Goal: Task Accomplishment & Management: Use online tool/utility

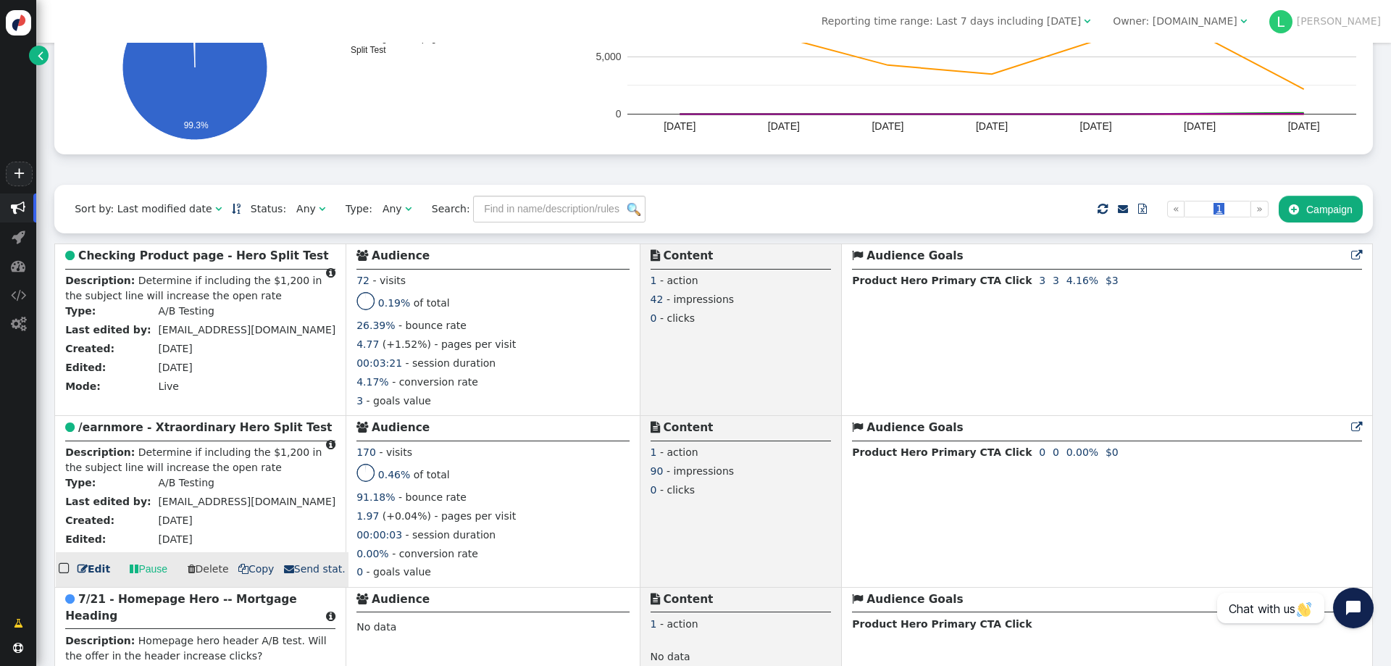
scroll to position [217, 0]
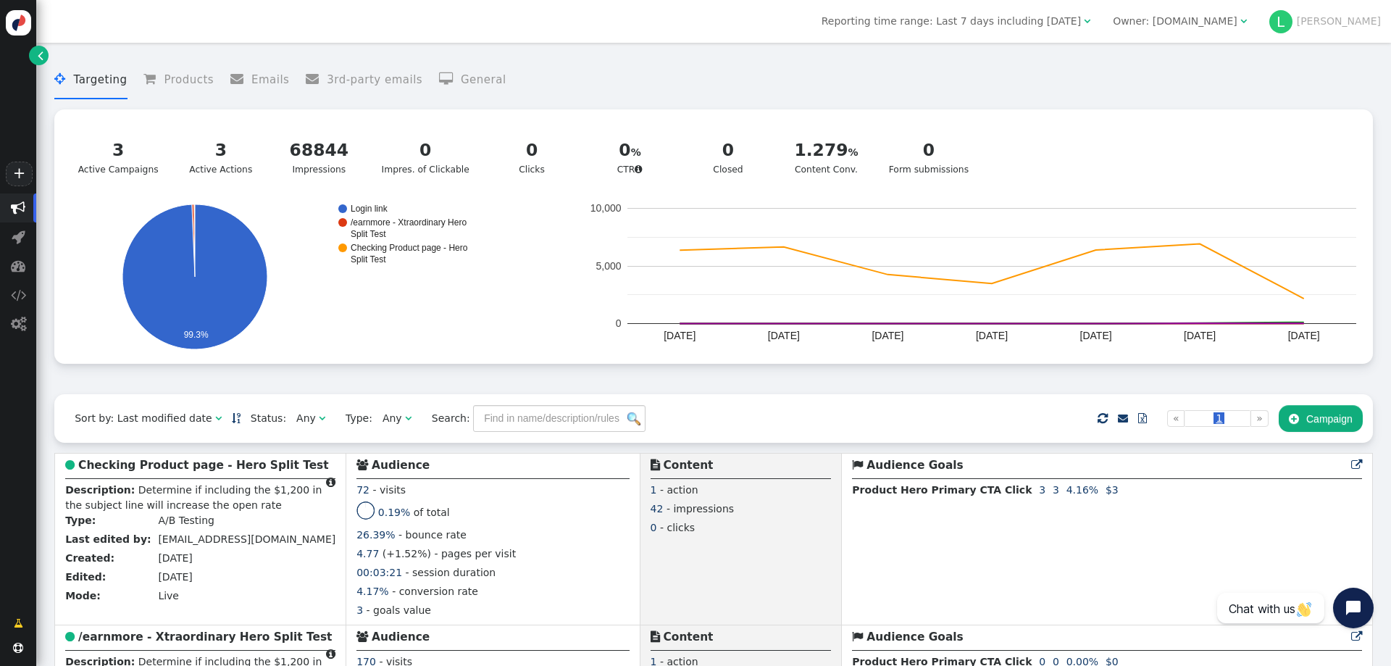
click at [1094, 104] on div " Targeting  Products  Emails  3rd-party emails  General ? Active Campaigns…" at bounding box center [713, 212] width 1319 height 303
click at [1096, 89] on menu " Targeting  Products  Emails  3rd-party emails  General" at bounding box center [713, 80] width 1319 height 38
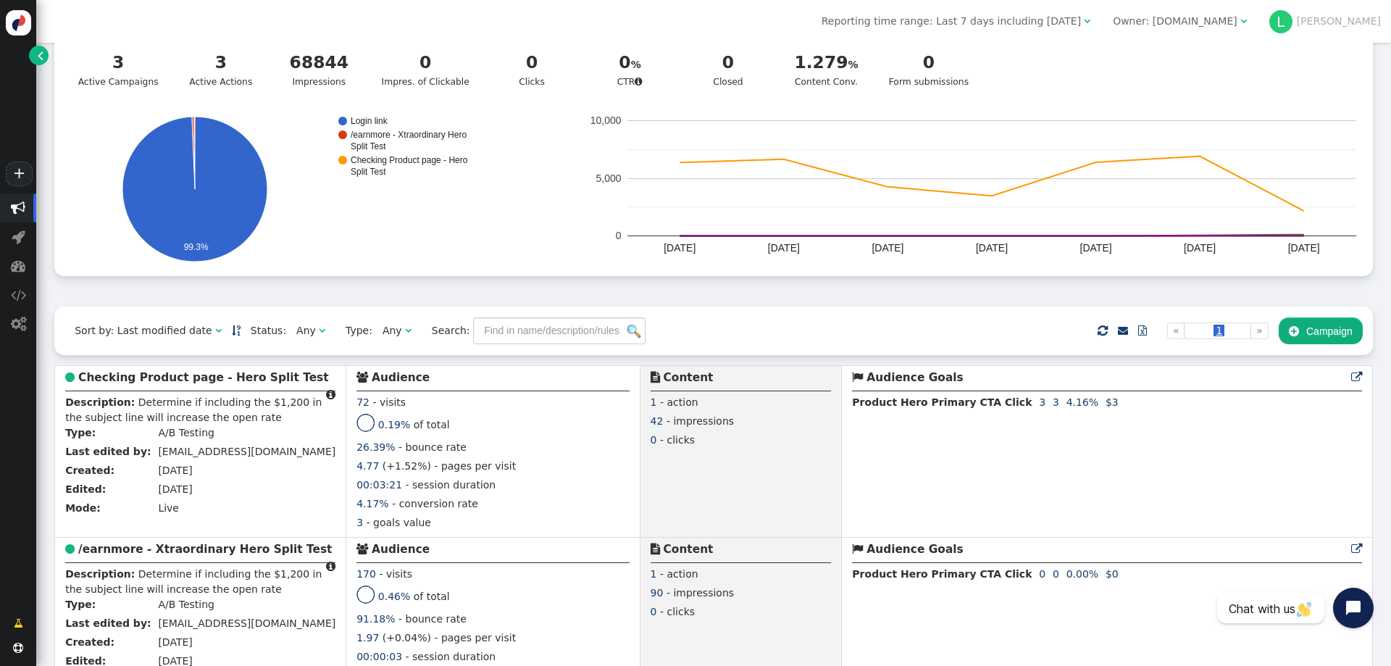
scroll to position [217, 0]
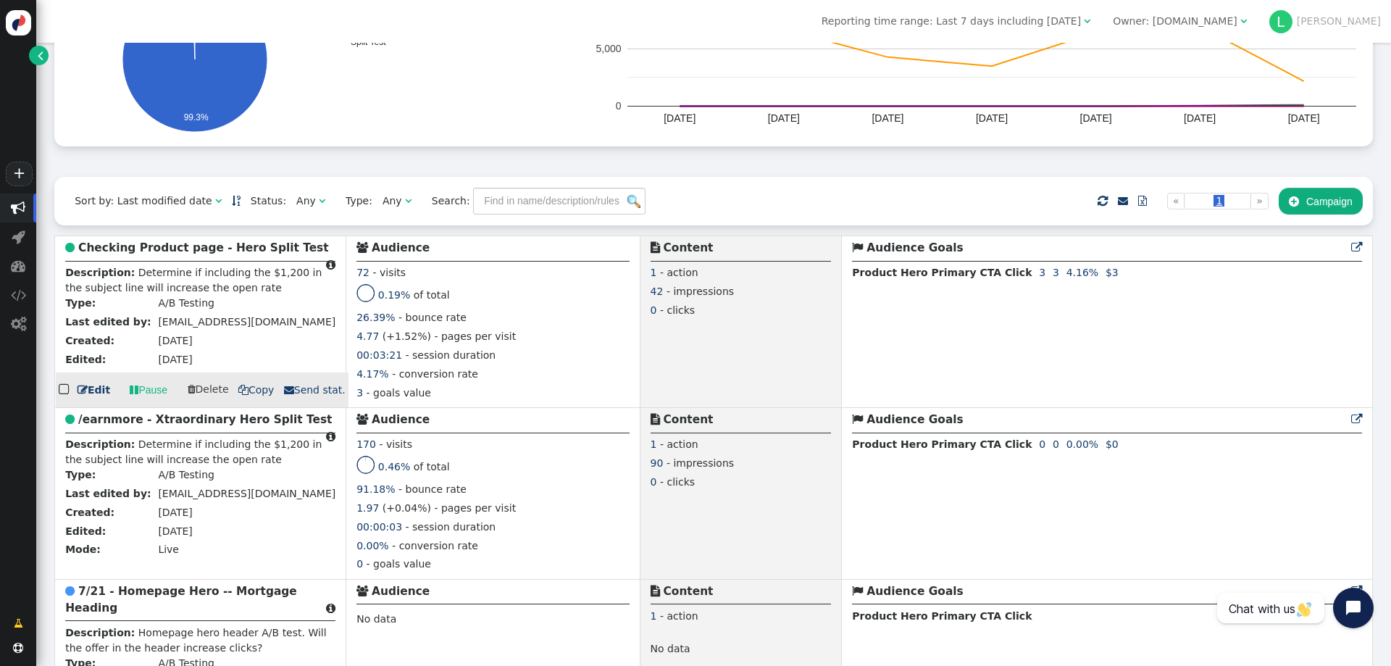
click at [191, 254] on b "Checking Product page - Hero Split Test" at bounding box center [203, 247] width 251 height 13
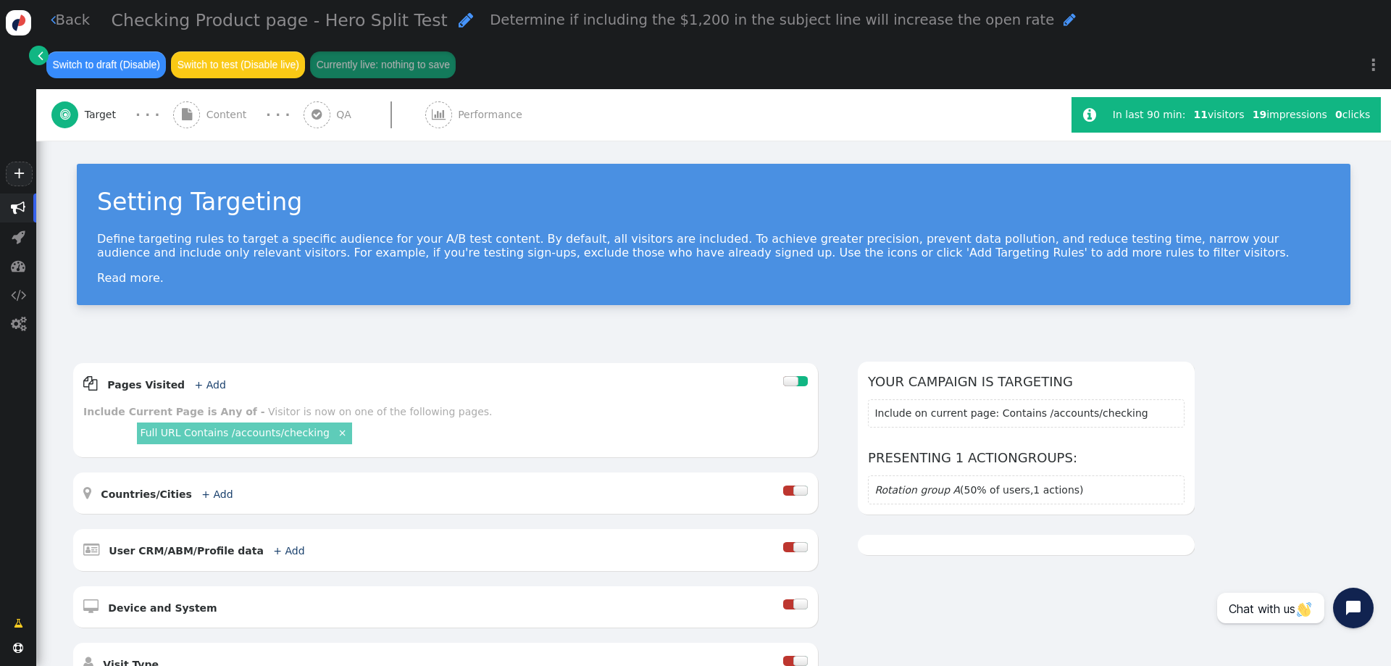
click at [218, 119] on span "Content" at bounding box center [230, 114] width 46 height 15
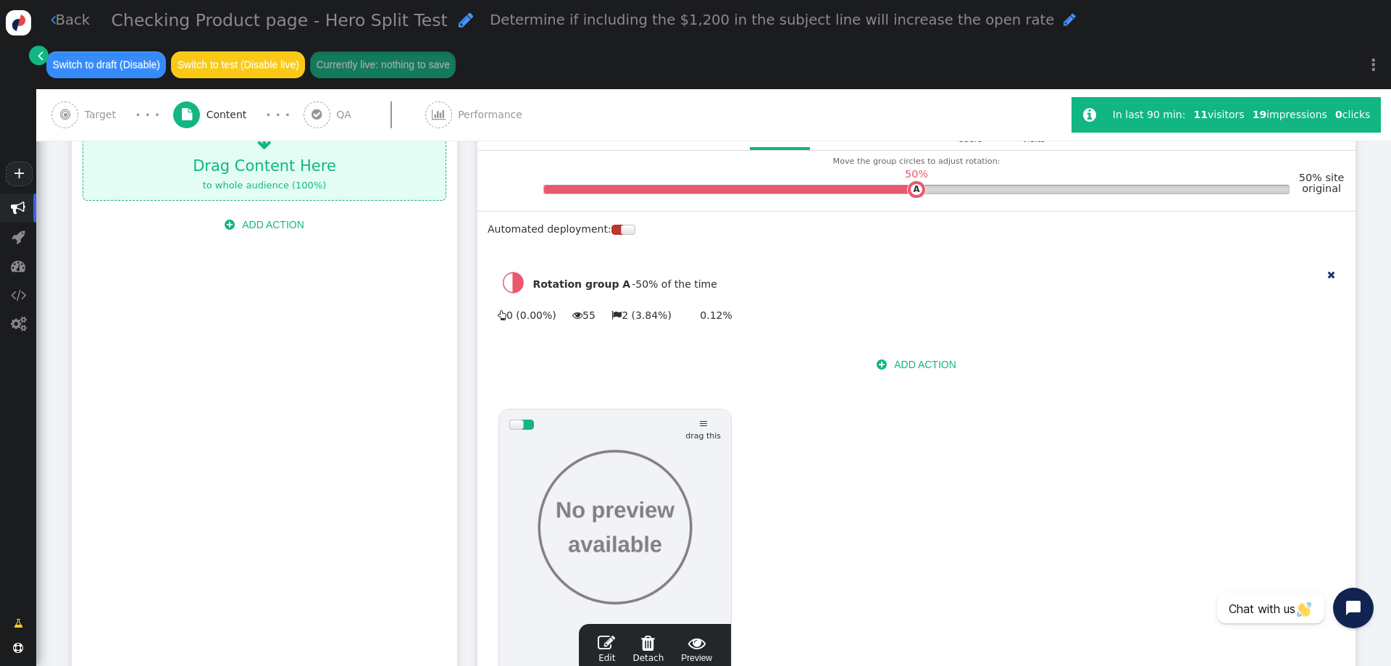
scroll to position [435, 0]
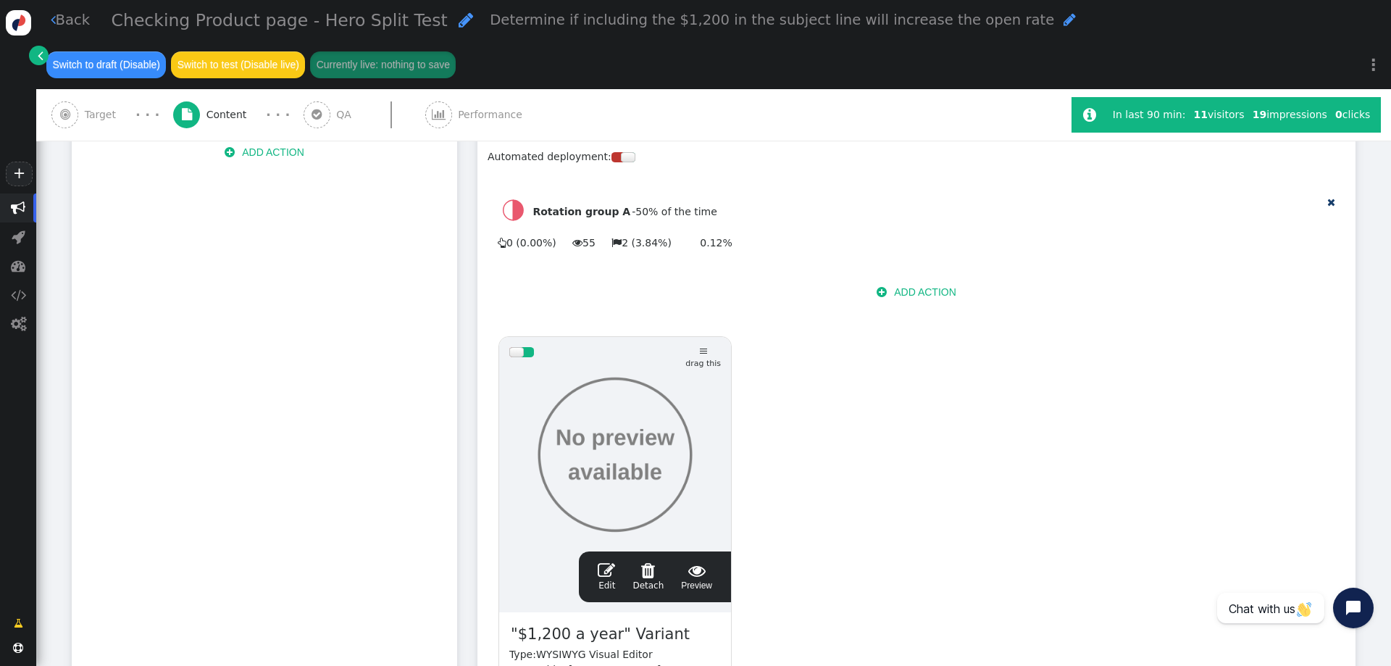
click at [608, 562] on span "" at bounding box center [606, 570] width 17 height 17
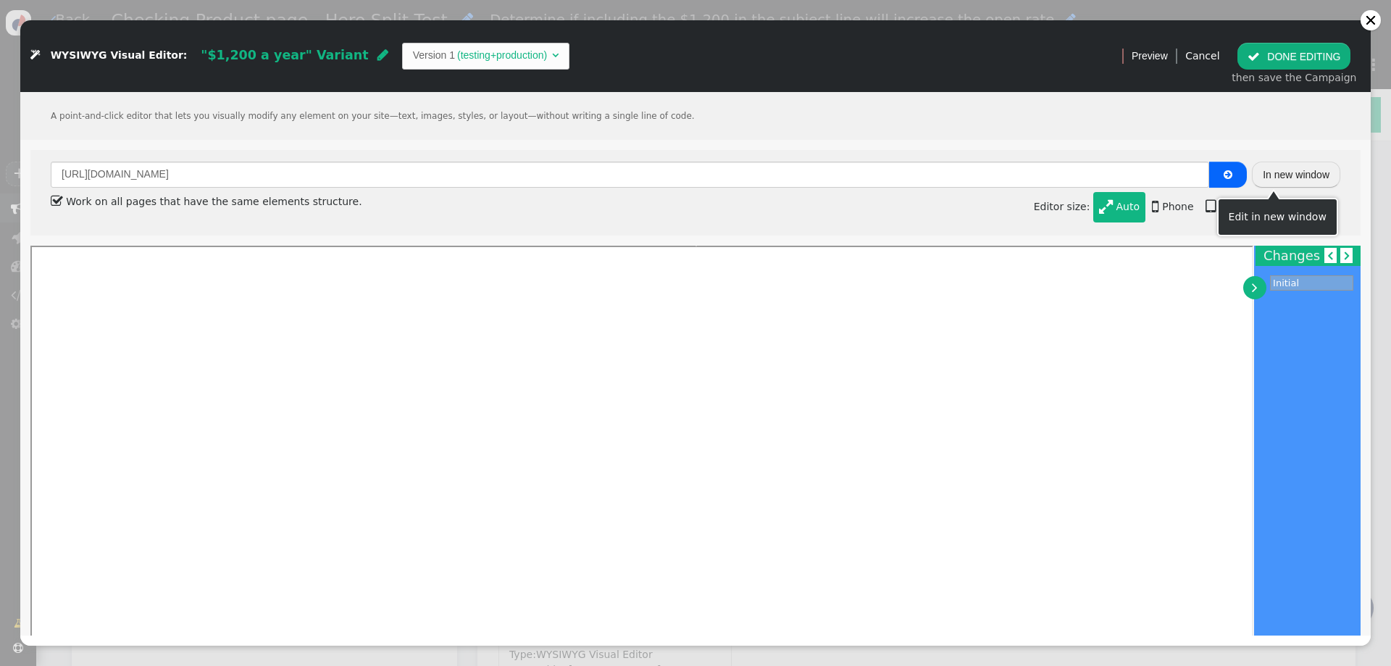
click at [1299, 177] on button "In new window" at bounding box center [1296, 175] width 88 height 26
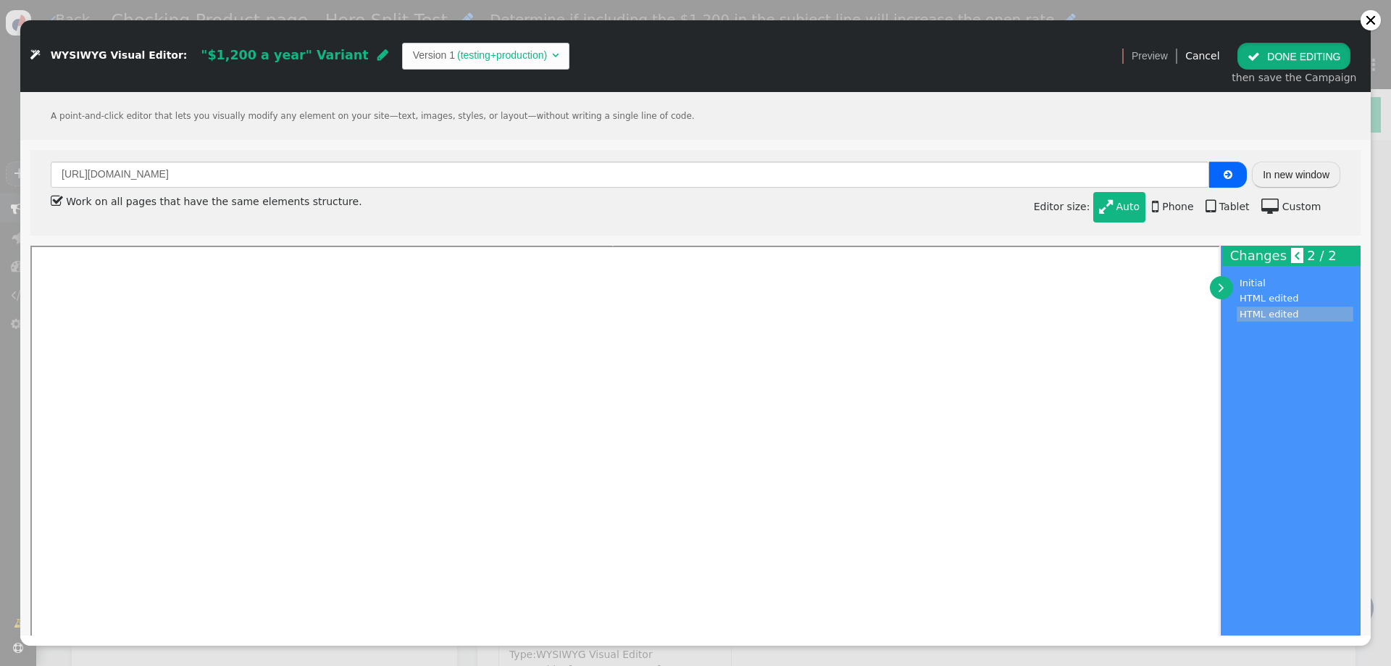
click at [1299, 48] on button " DONE EDITING" at bounding box center [1294, 56] width 113 height 26
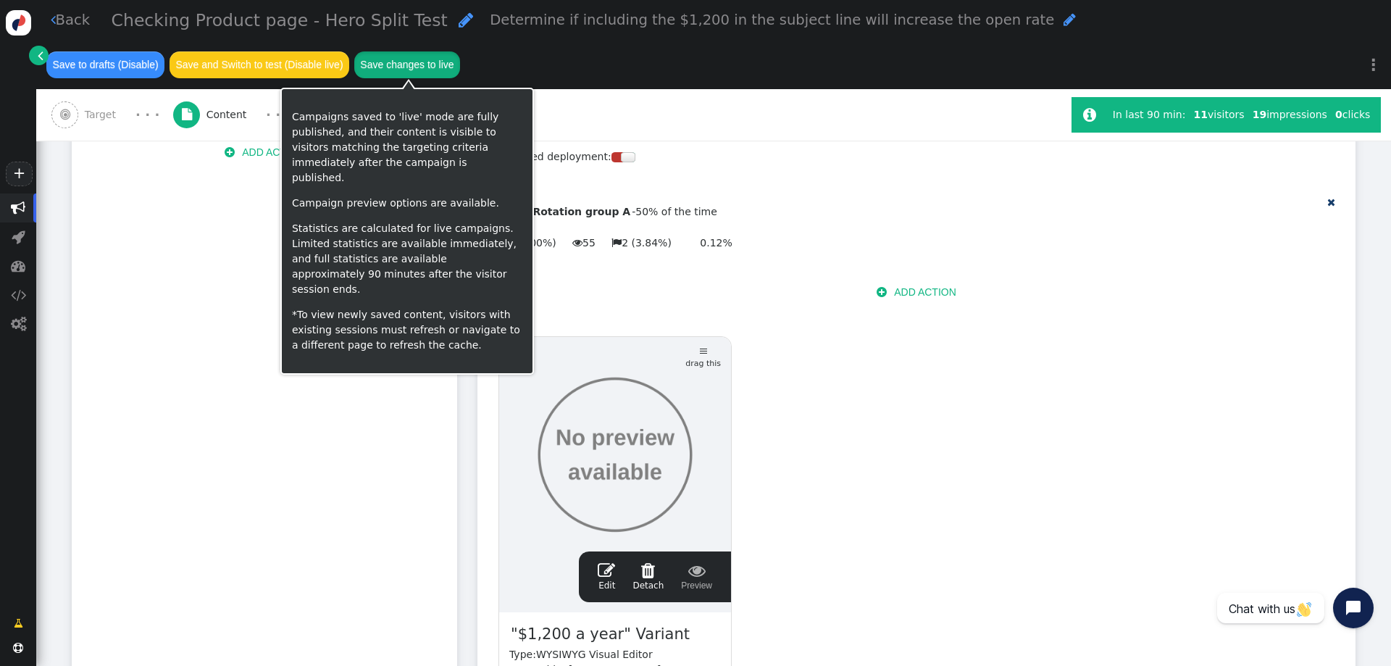
click at [407, 66] on button "Save changes to live" at bounding box center [407, 64] width 106 height 26
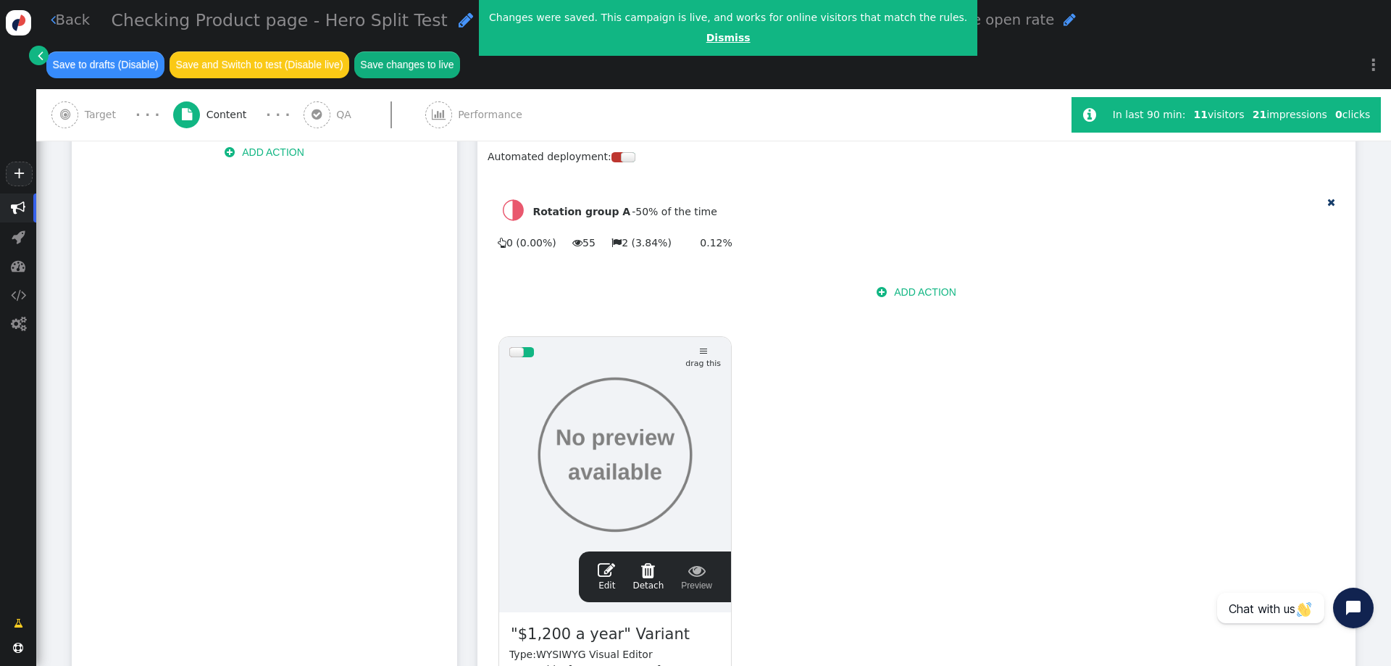
click at [707, 41] on link "Dismiss" at bounding box center [729, 38] width 44 height 12
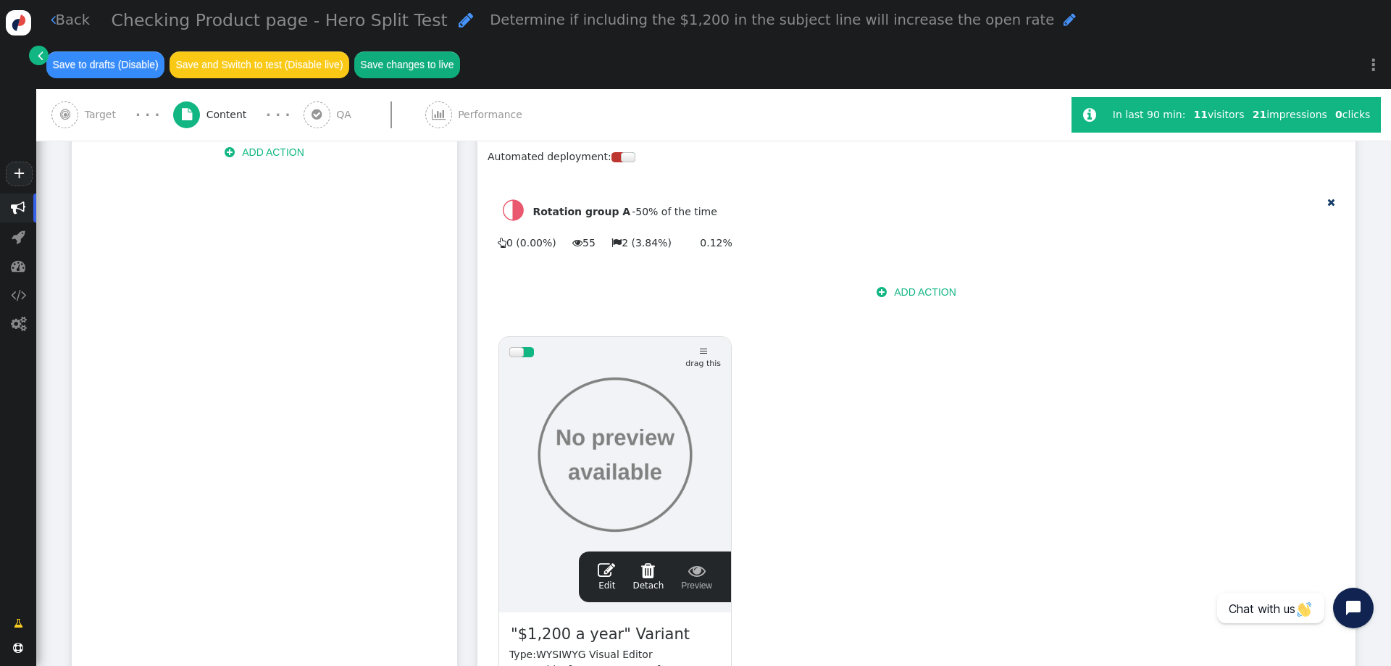
click at [411, 65] on button "Save changes to live" at bounding box center [407, 64] width 106 height 26
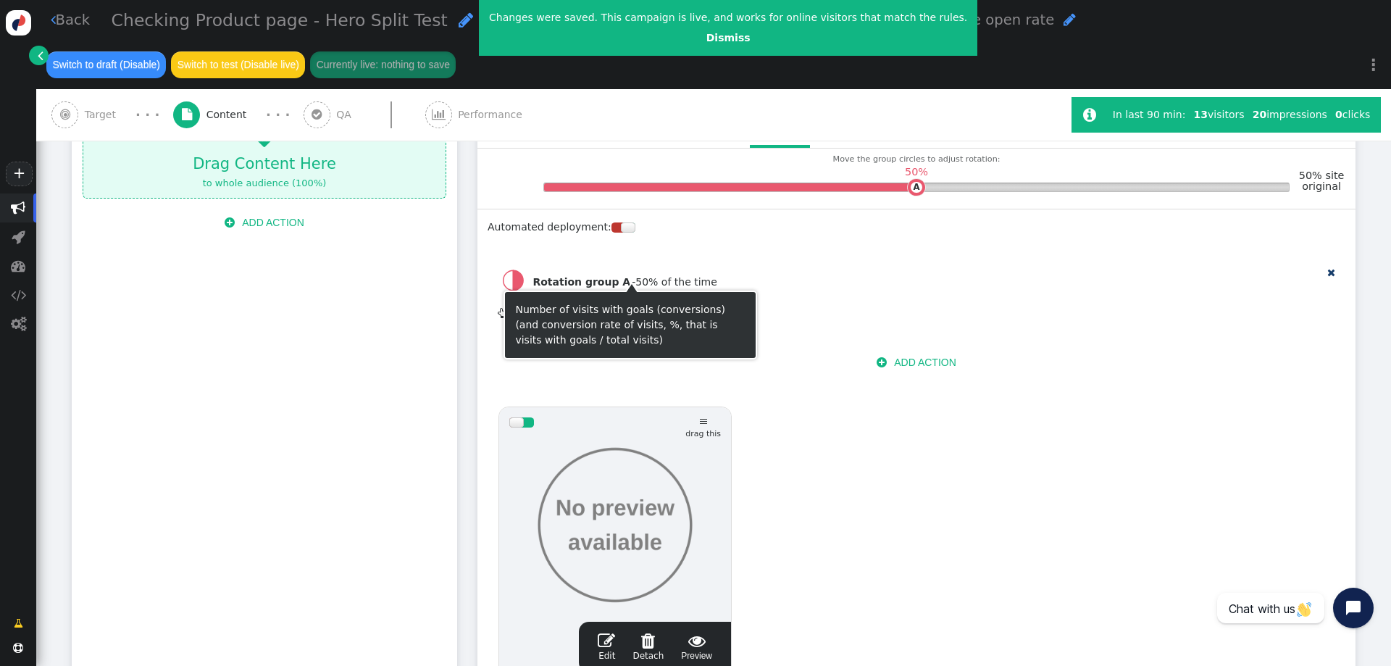
scroll to position [362, 0]
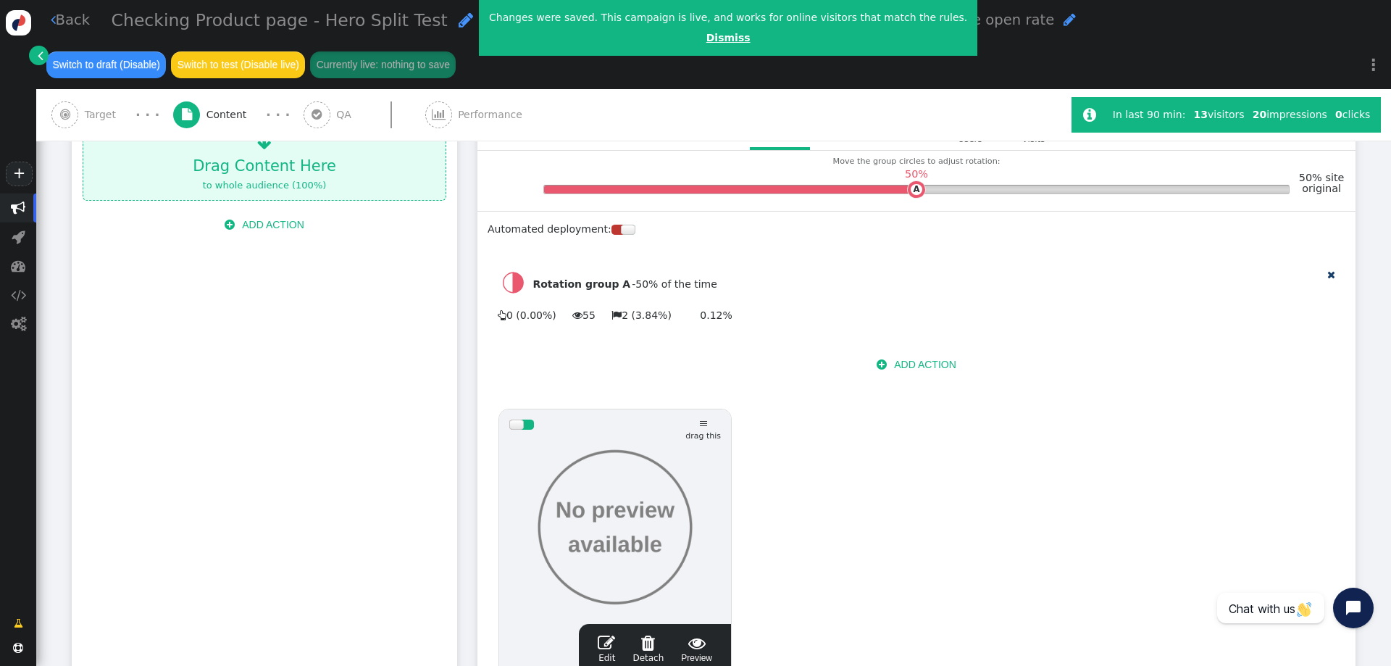
click at [707, 37] on link "Dismiss" at bounding box center [729, 38] width 44 height 12
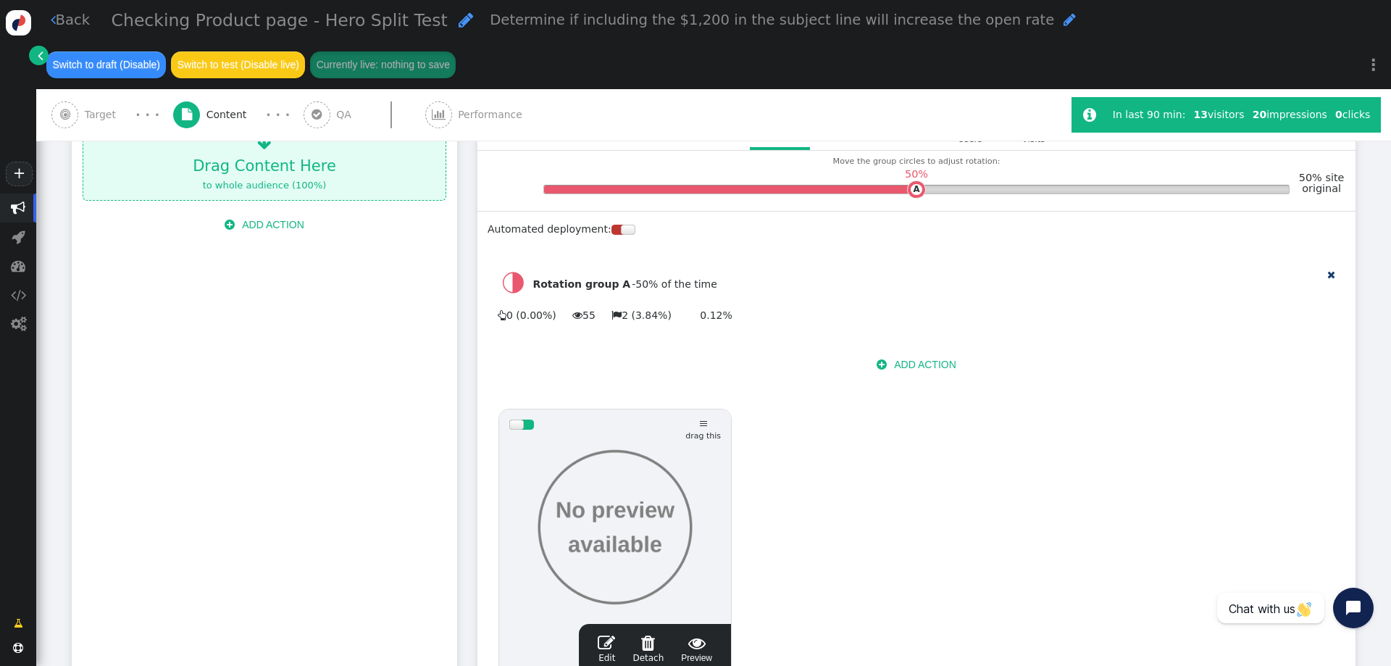
click at [613, 634] on span "" at bounding box center [606, 642] width 17 height 17
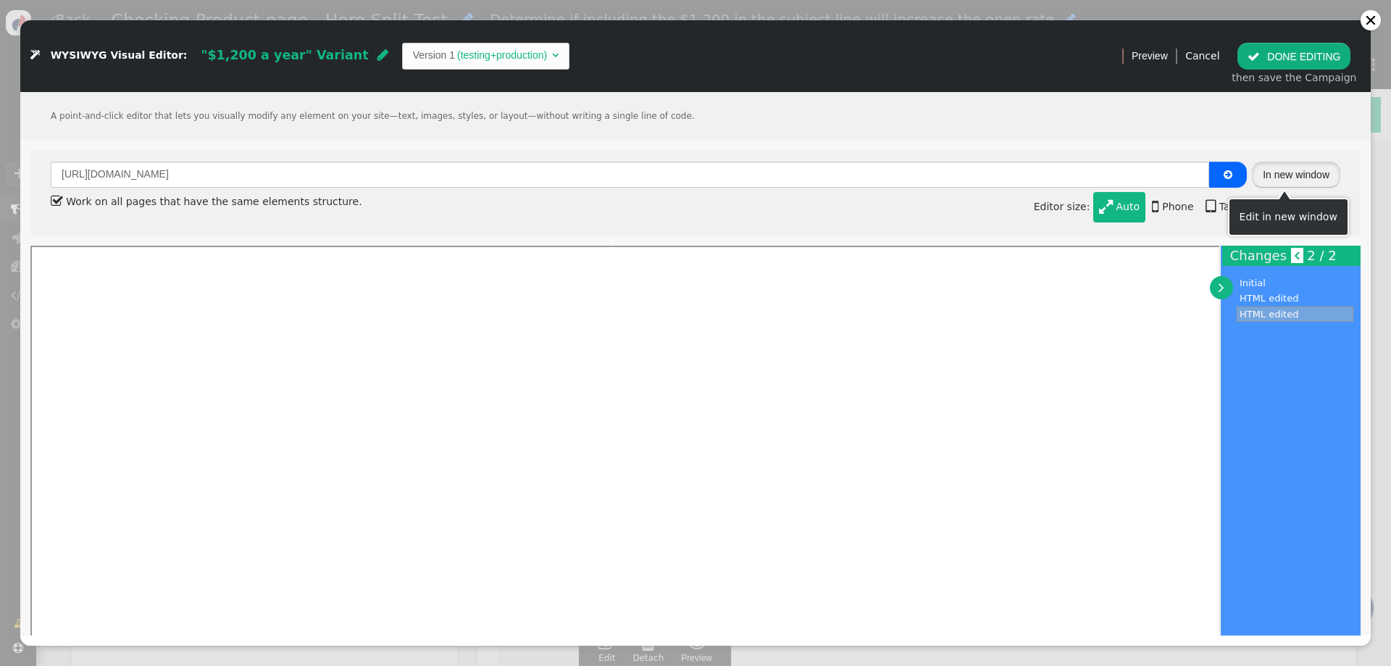
click at [1294, 170] on button "In new window" at bounding box center [1296, 175] width 88 height 26
click at [1302, 172] on button "In new window" at bounding box center [1296, 175] width 88 height 26
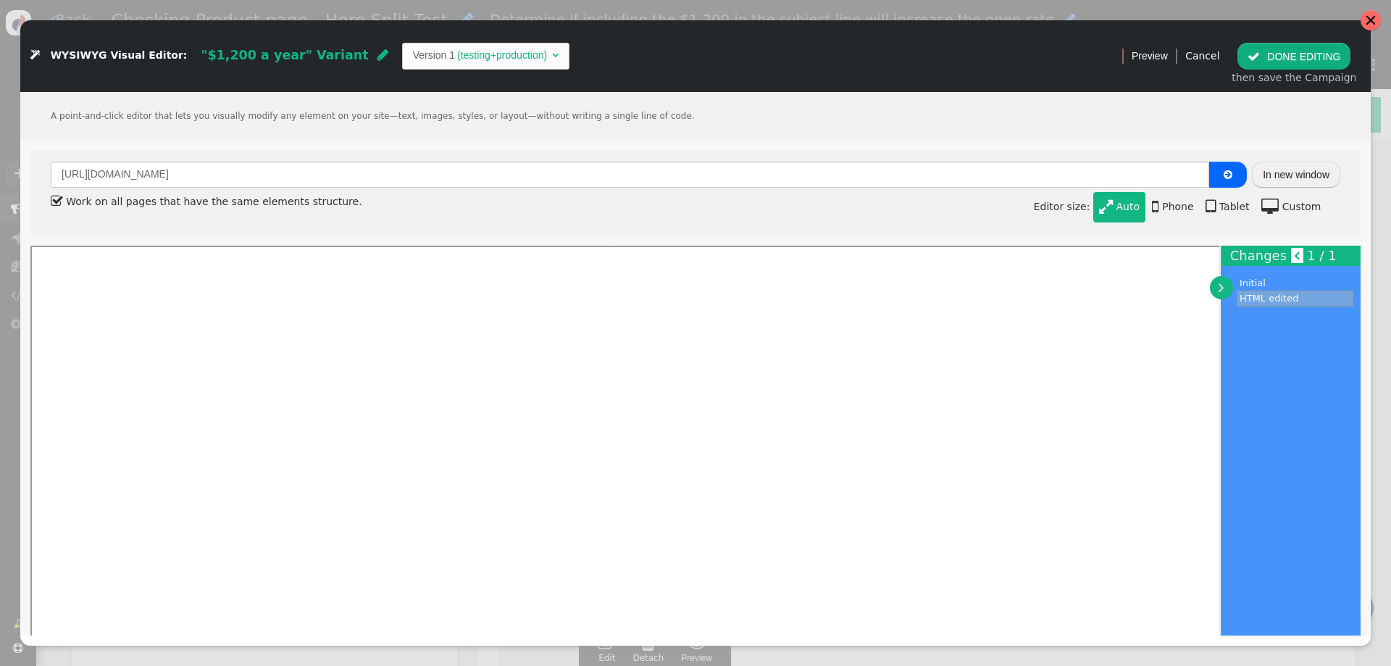
click at [1370, 22] on div at bounding box center [1371, 20] width 12 height 12
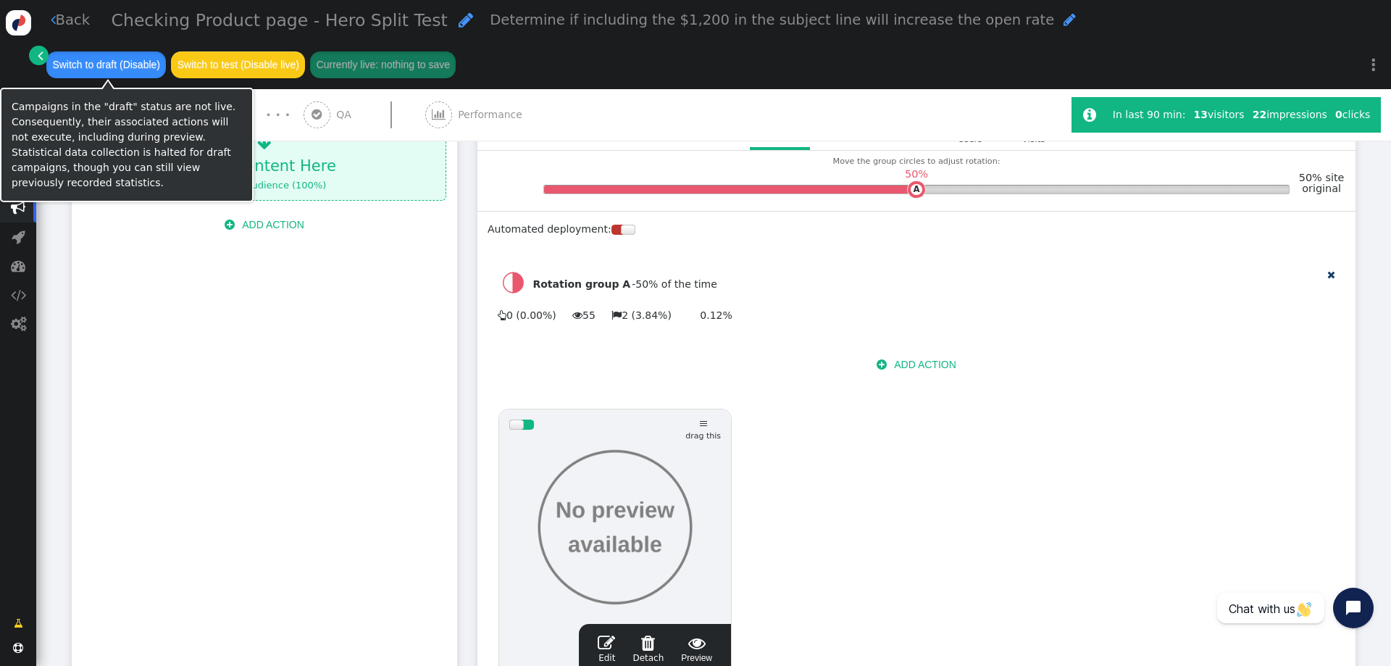
click at [121, 59] on button "Switch to draft (Disable)" at bounding box center [106, 64] width 120 height 26
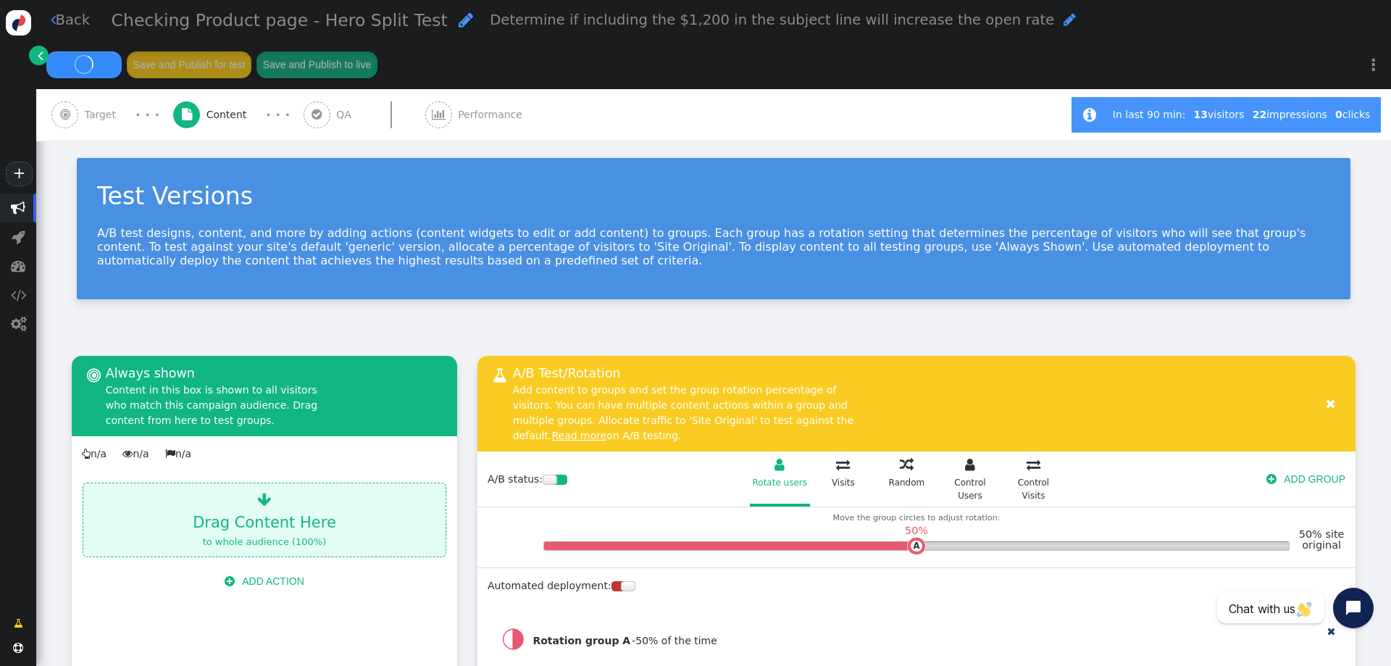
scroll to position [0, 0]
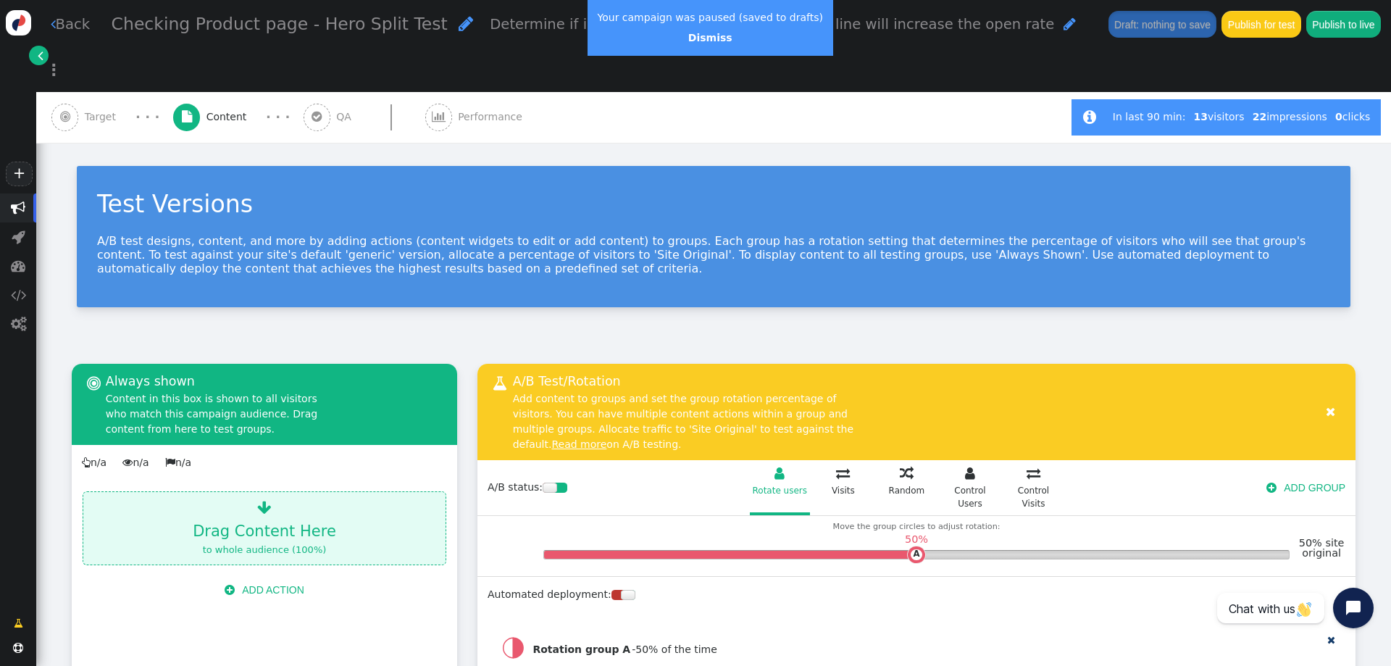
click at [469, 286] on div "Test Versions A/B test designs, content, and more by adding actions (content wi…" at bounding box center [713, 243] width 1355 height 201
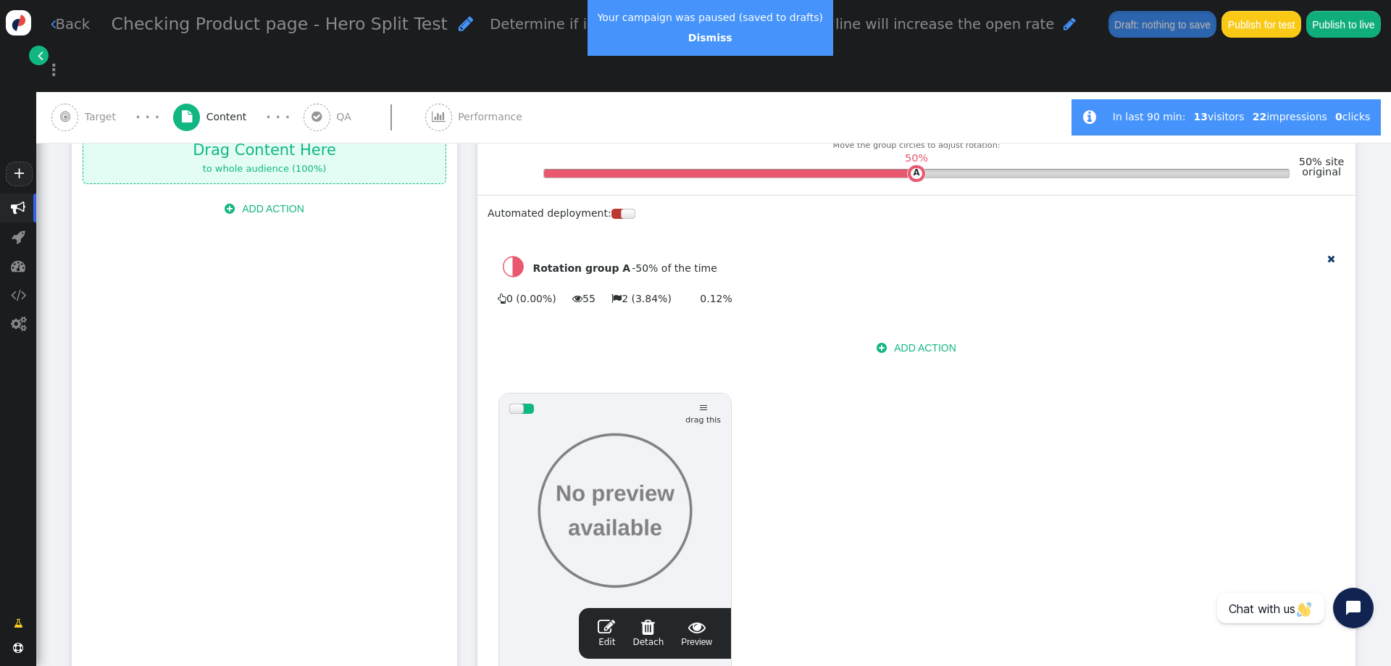
scroll to position [290, 0]
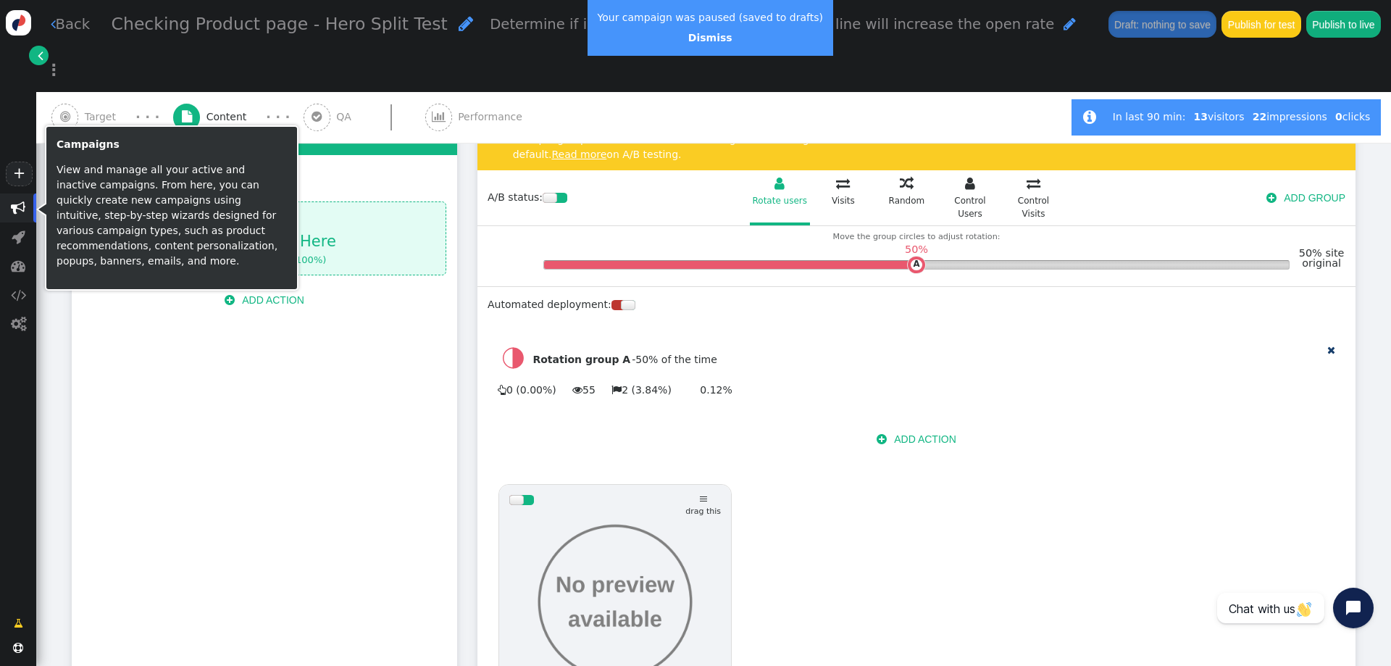
click at [20, 206] on span "" at bounding box center [18, 208] width 14 height 14
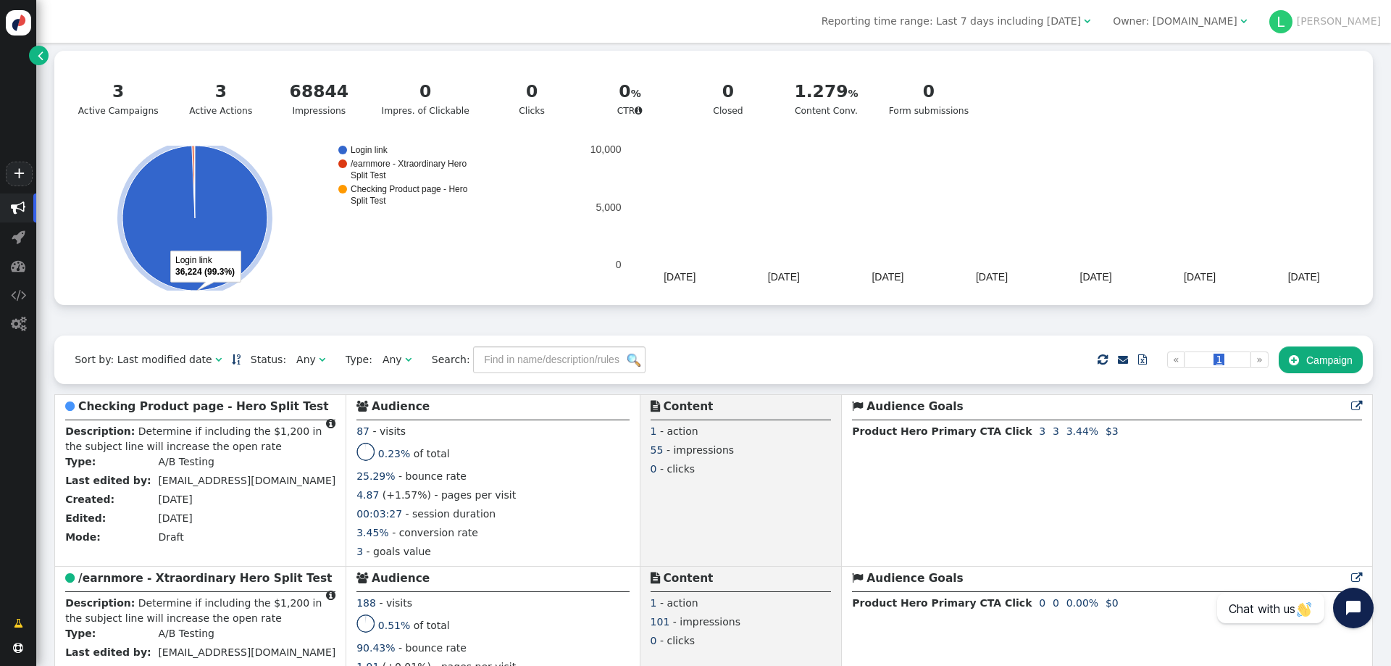
scroll to position [145, 0]
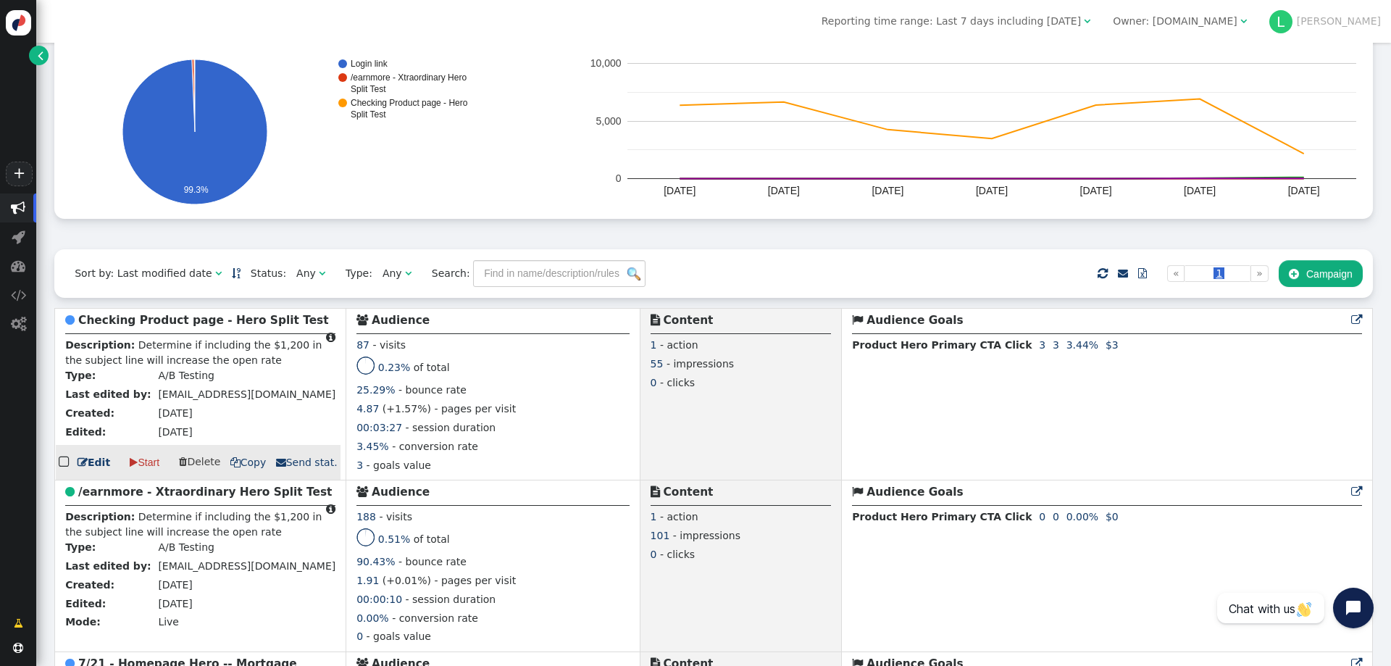
click at [156, 322] on b "Checking Product page - Hero Split Test" at bounding box center [203, 320] width 251 height 13
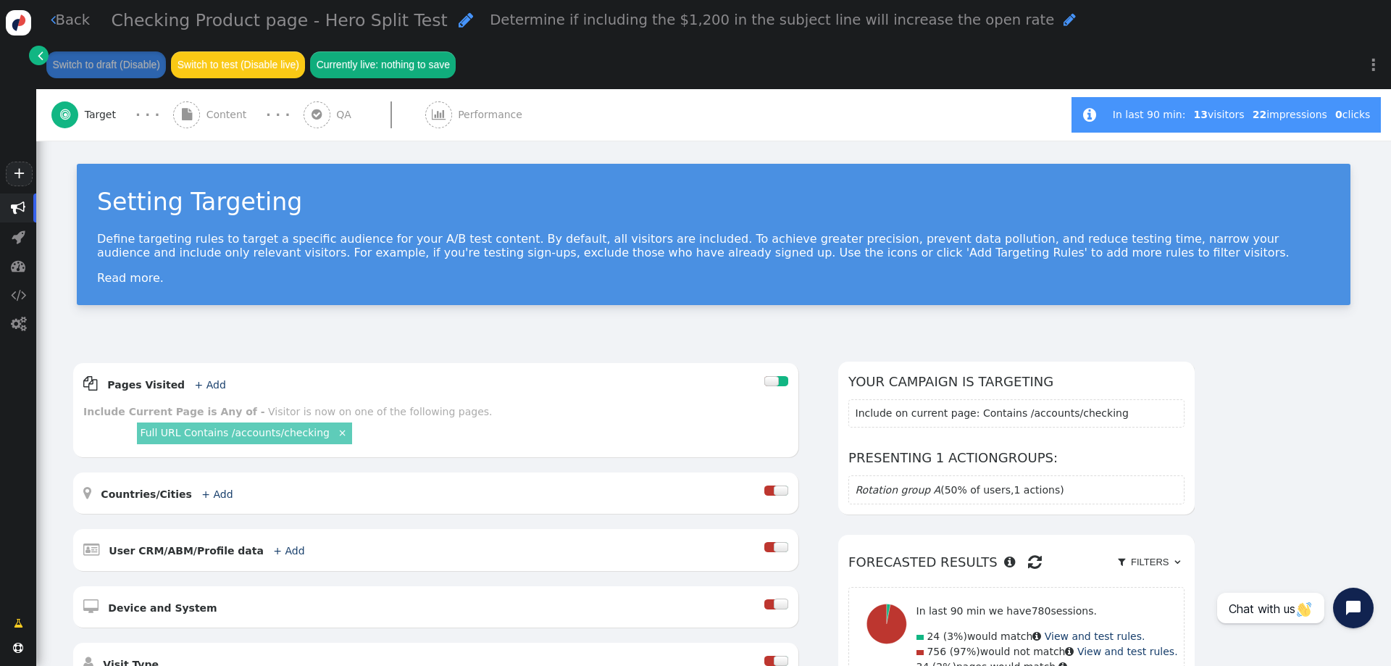
click at [411, 330] on div "Setting Targeting Define targeting rules to target a specific audience for your…" at bounding box center [713, 241] width 1355 height 201
click at [452, 345] on div "AND OR XOR AND     Pages Visited + Add  Include Current Page is Any of - V…" at bounding box center [713, 640] width 1355 height 599
click at [217, 105] on div " Content" at bounding box center [213, 114] width 80 height 51
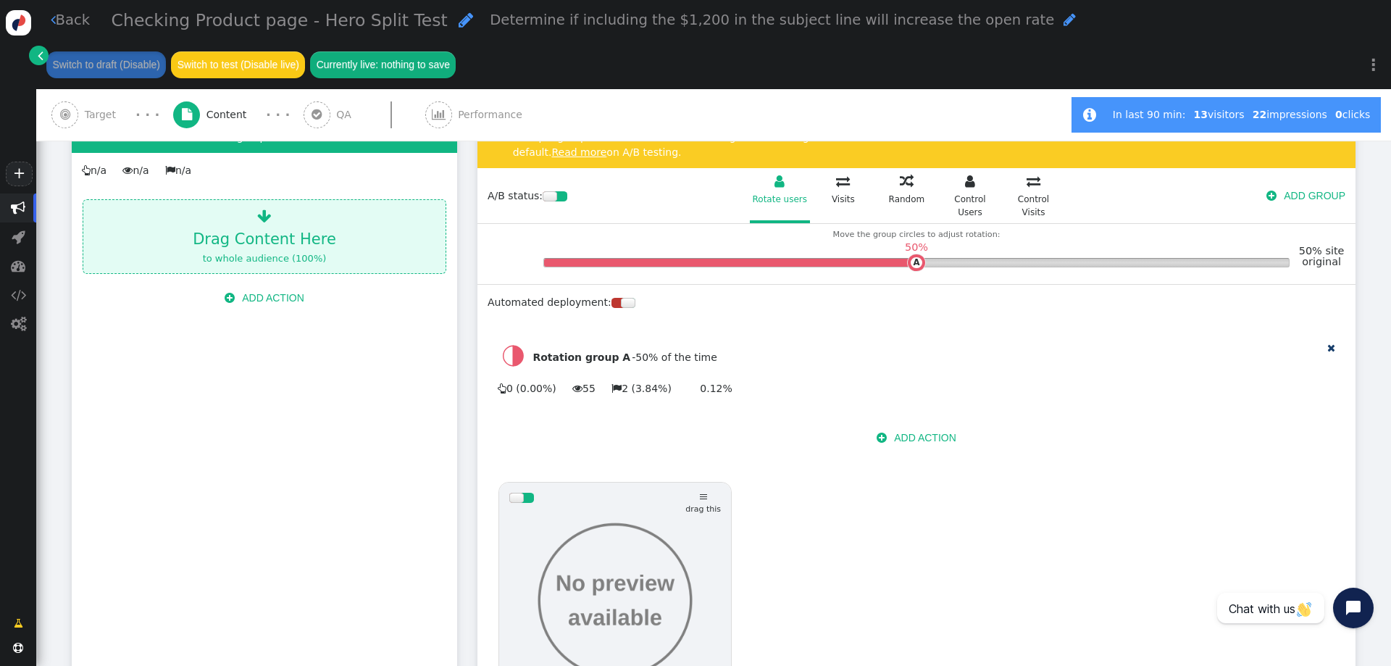
scroll to position [362, 0]
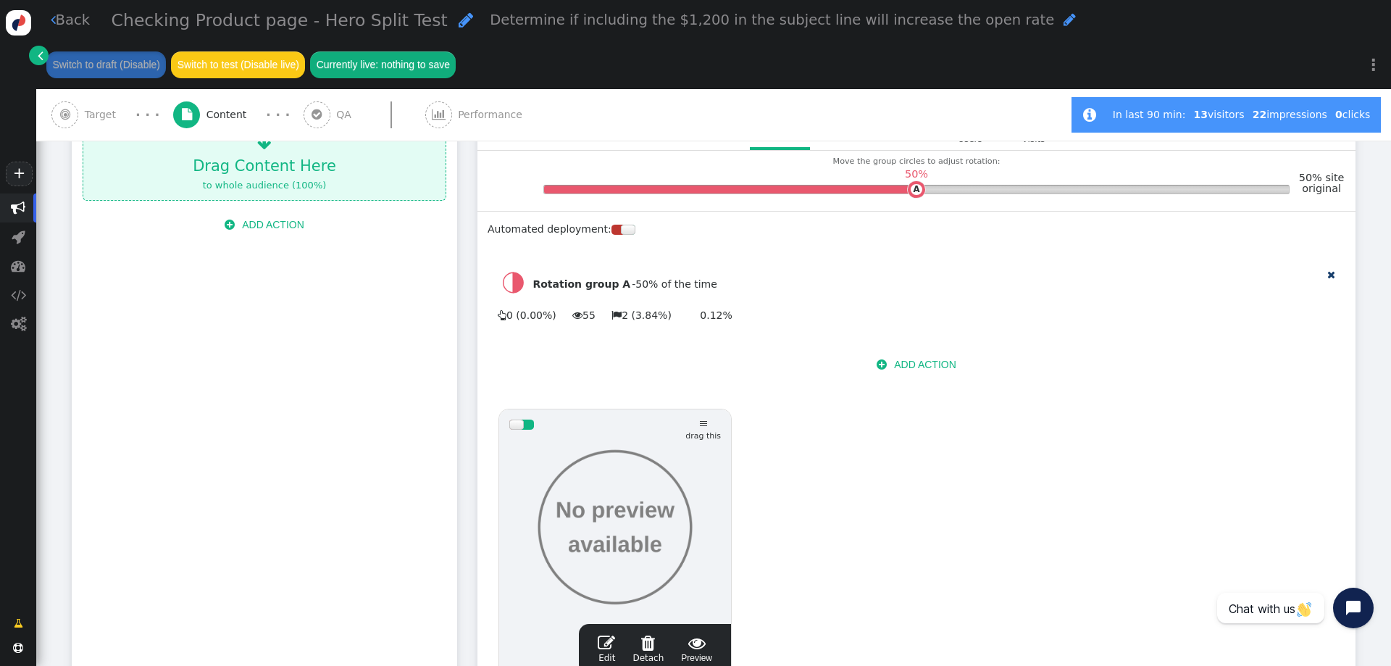
click at [612, 634] on link " Edit" at bounding box center [606, 649] width 17 height 30
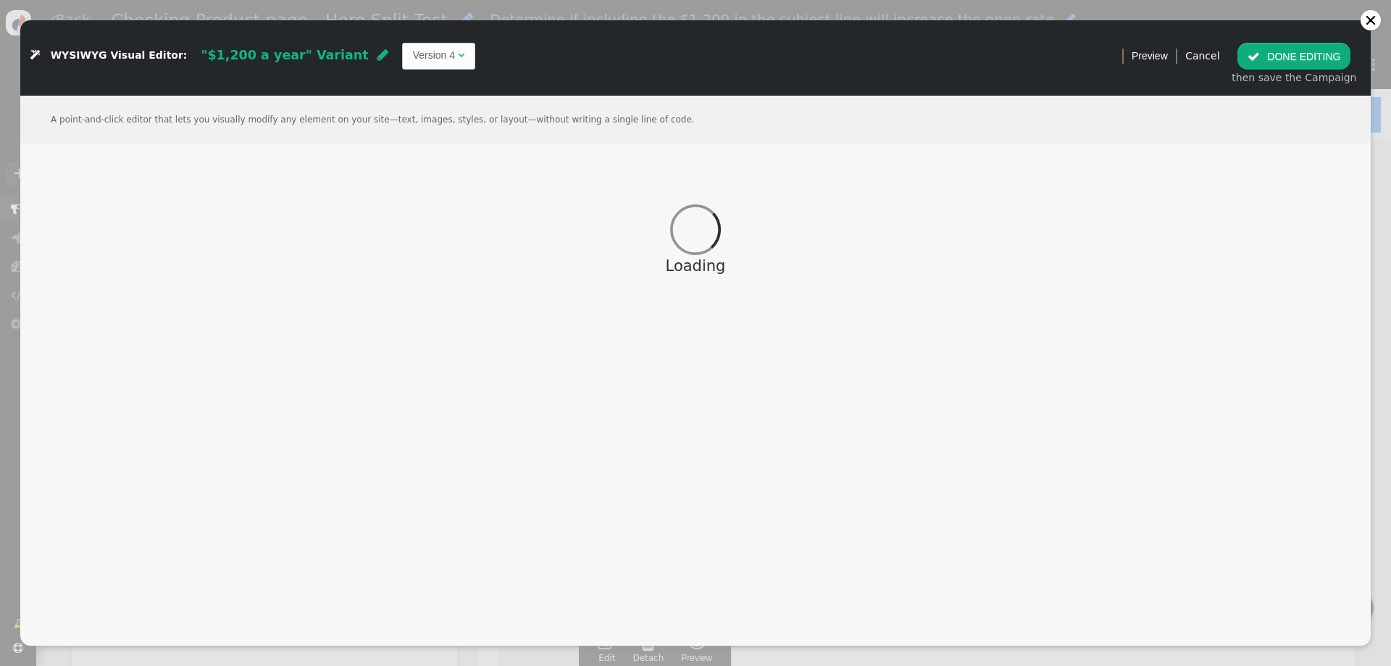
scroll to position [322, 0]
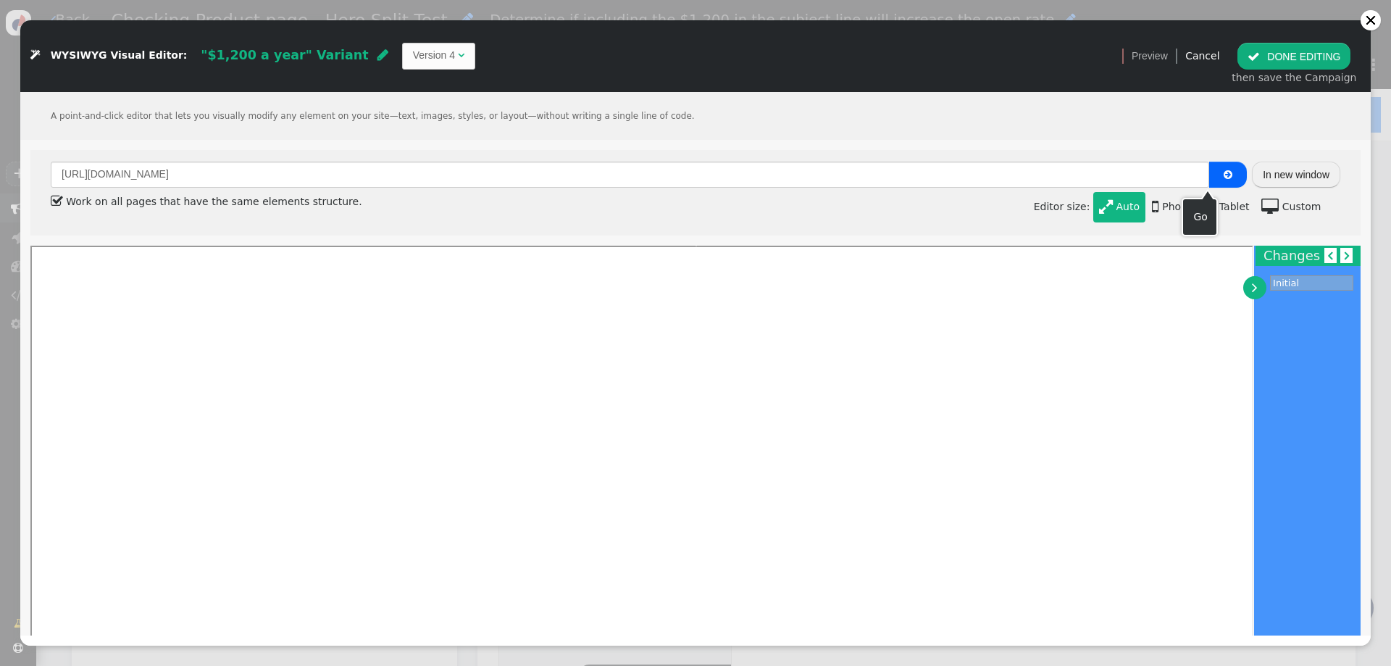
click at [1265, 175] on button "In new window" at bounding box center [1296, 175] width 88 height 26
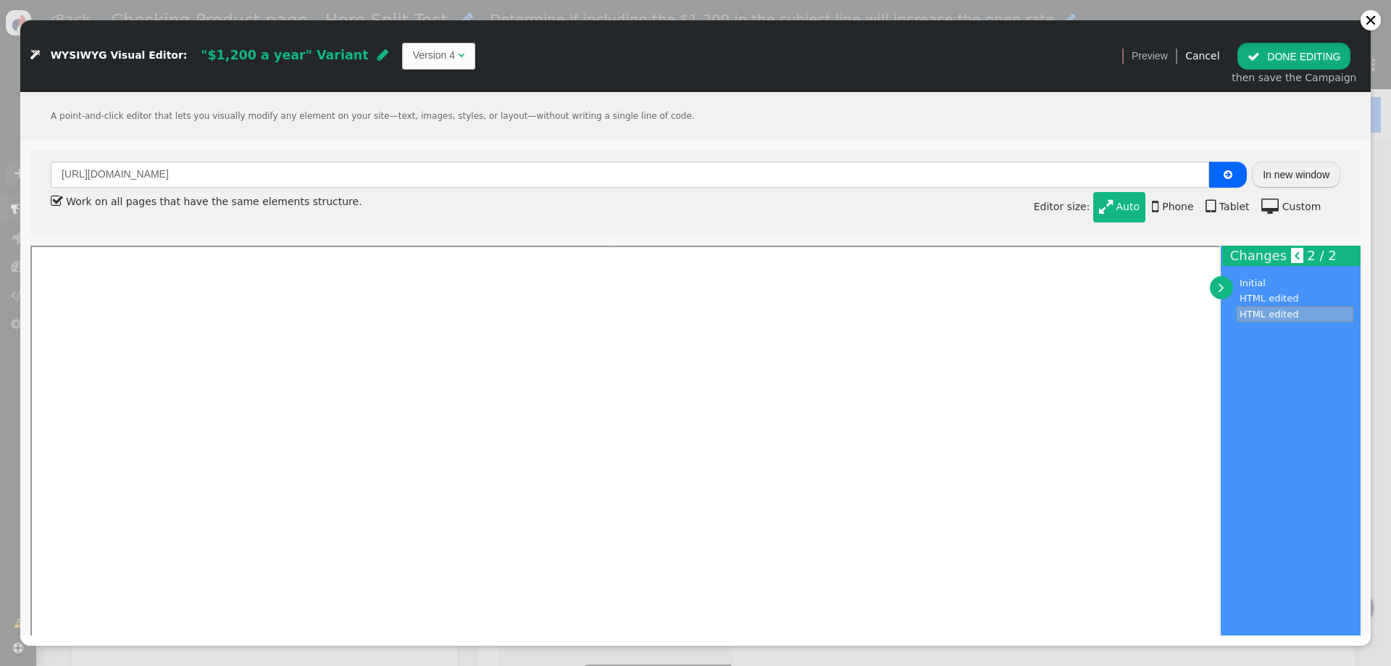
click at [1301, 52] on button " DONE EDITING" at bounding box center [1294, 56] width 113 height 26
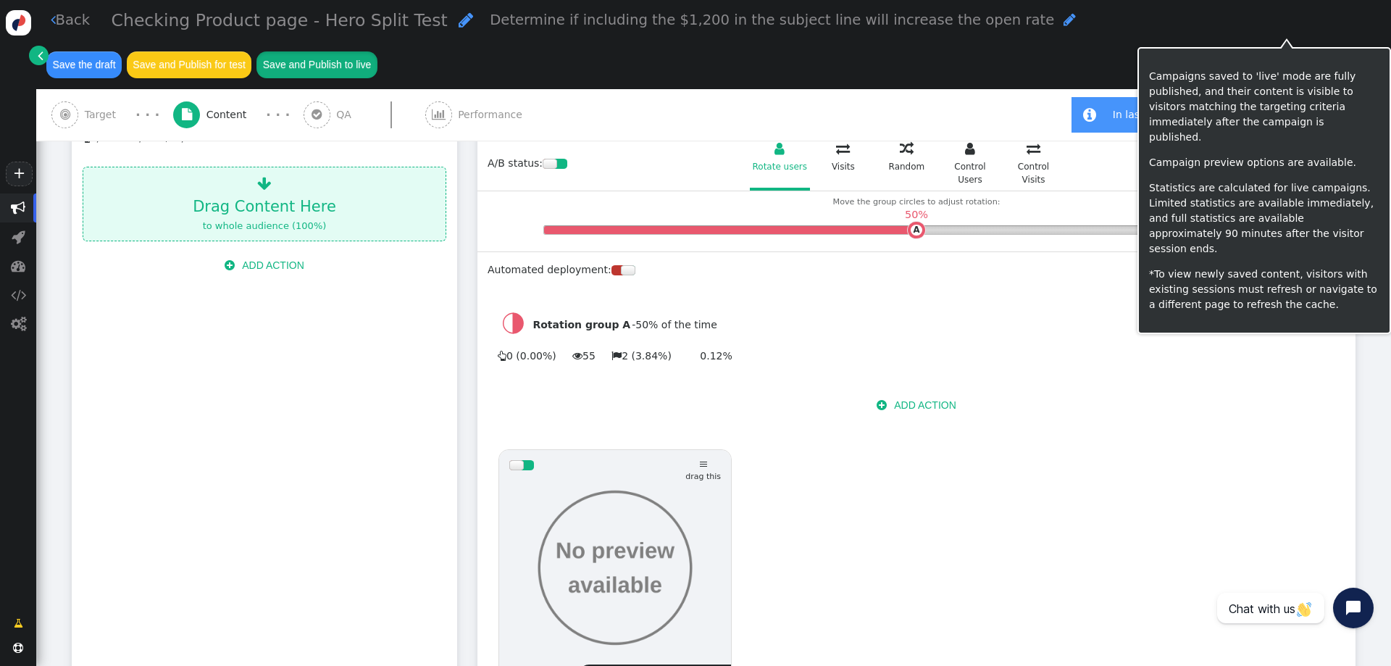
click at [377, 51] on button "Save and Publish to live" at bounding box center [317, 64] width 120 height 26
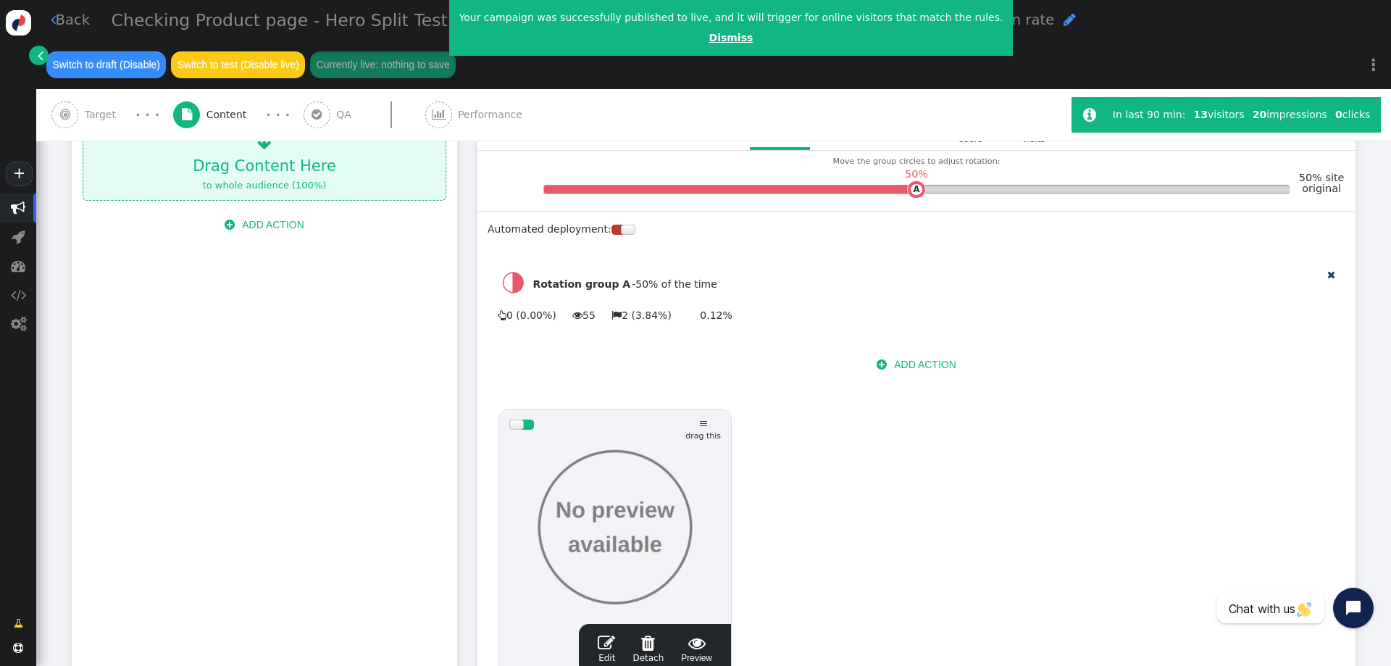
click at [710, 36] on link "Dismiss" at bounding box center [732, 38] width 44 height 12
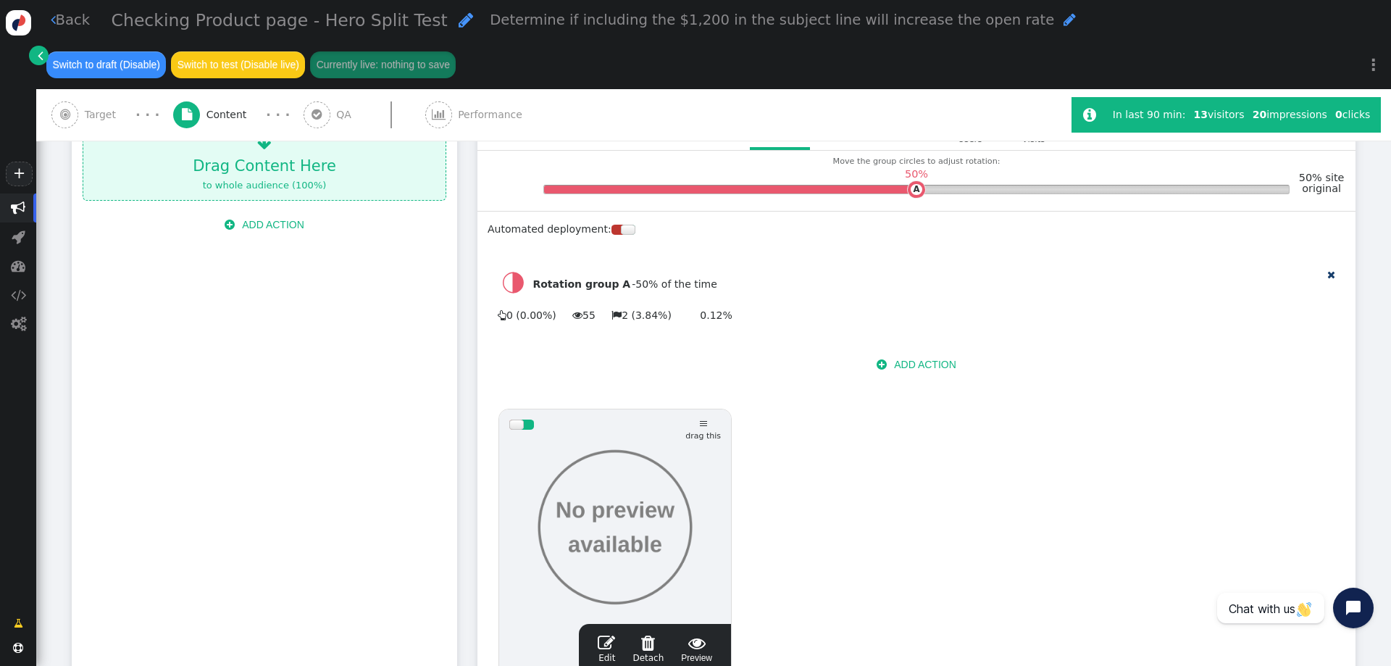
scroll to position [0, 0]
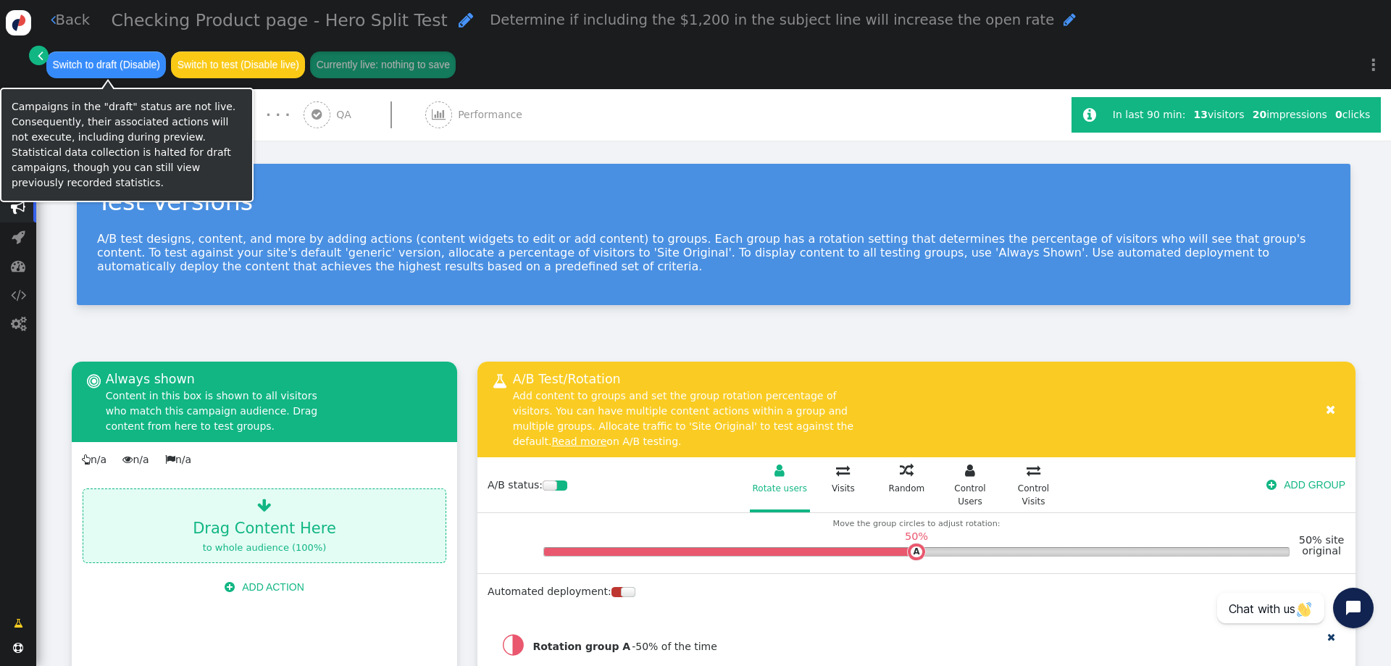
click at [20, 211] on span "" at bounding box center [18, 208] width 14 height 14
